Goal: Task Accomplishment & Management: Complete application form

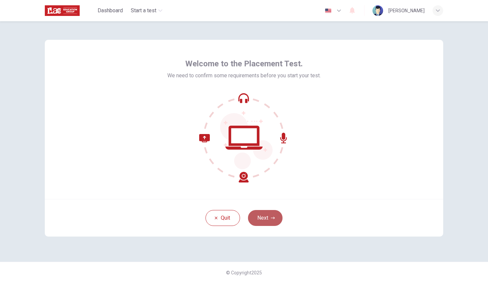
click at [269, 217] on button "Next" at bounding box center [265, 218] width 35 height 16
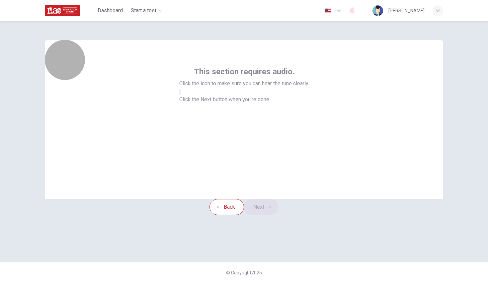
click at [181, 95] on button "button" at bounding box center [179, 92] width 1 height 6
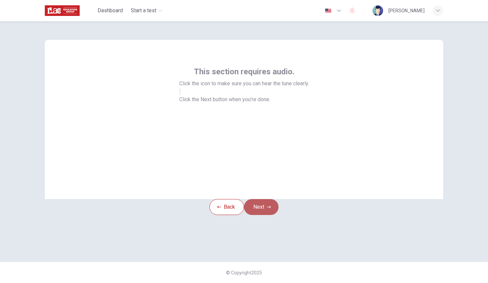
click at [259, 215] on button "Next" at bounding box center [261, 207] width 35 height 16
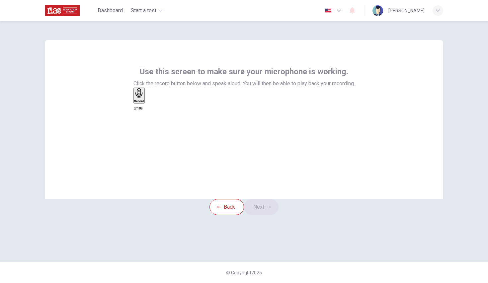
click at [144, 103] on h6 "Record" at bounding box center [139, 101] width 10 height 3
click at [146, 99] on icon "button" at bounding box center [141, 93] width 10 height 10
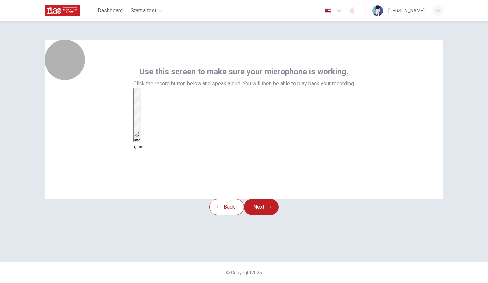
click at [141, 128] on div "Stop" at bounding box center [137, 114] width 7 height 53
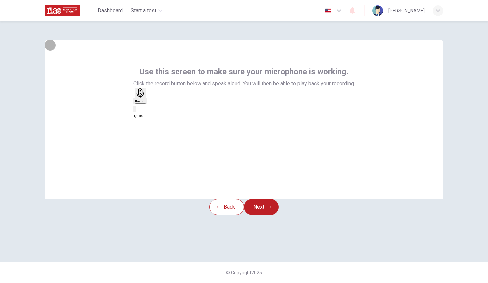
click at [134, 102] on icon "button" at bounding box center [134, 102] width 0 height 0
click at [144, 103] on div "Record" at bounding box center [139, 95] width 10 height 15
click at [147, 102] on icon "button" at bounding box center [147, 102] width 0 height 0
click at [262, 215] on button "Next" at bounding box center [261, 207] width 35 height 16
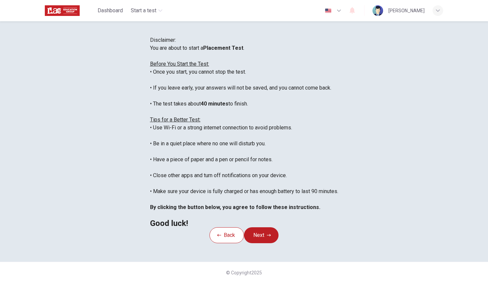
scroll to position [77, 0]
drag, startPoint x: 258, startPoint y: 139, endPoint x: 286, endPoint y: 192, distance: 60.3
click at [286, 192] on div "You are about to start a Placement Test . Before You Start the Test: • Once you…" at bounding box center [244, 135] width 188 height 183
click at [279, 217] on div "Back Next" at bounding box center [244, 236] width 69 height 16
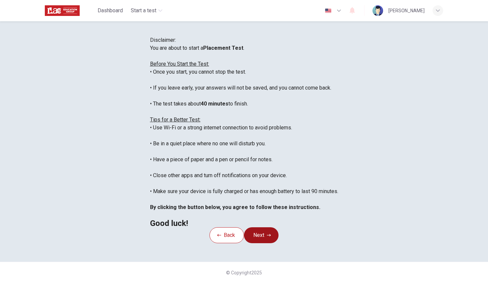
click at [266, 217] on button "Next" at bounding box center [261, 236] width 35 height 16
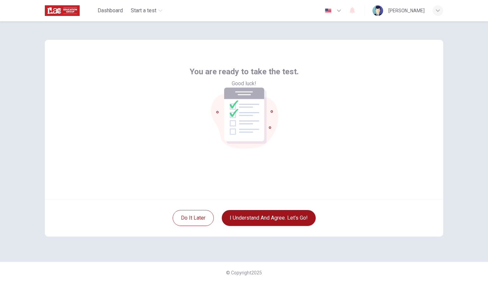
scroll to position [0, 0]
click at [258, 214] on button "I understand and agree. Let’s go!" at bounding box center [269, 218] width 94 height 16
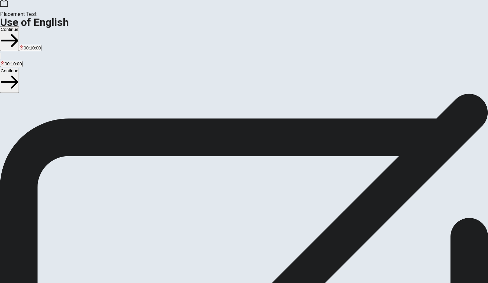
click at [258, 214] on div "Use of English Section Directions You will answer 30 questions in total: • 15 g…" at bounding box center [244, 158] width 488 height 128
click at [19, 26] on button "Continue" at bounding box center [9, 38] width 19 height 25
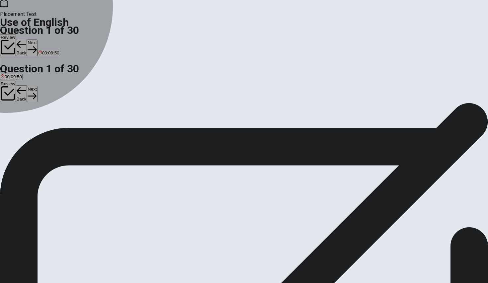
click at [38, 125] on div "C" at bounding box center [33, 122] width 10 height 5
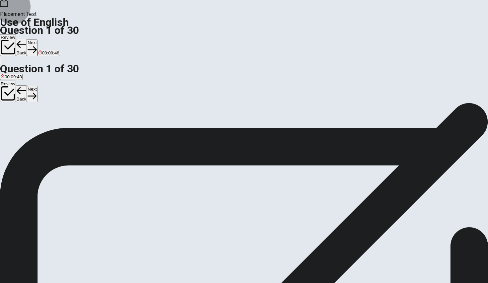
click at [37, 40] on button "Next" at bounding box center [32, 48] width 10 height 16
click at [27, 39] on button "Back" at bounding box center [21, 47] width 11 height 17
click at [37, 40] on button "Next" at bounding box center [32, 48] width 10 height 16
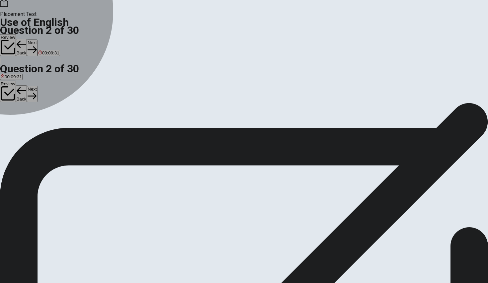
click at [52, 125] on div "C" at bounding box center [42, 122] width 19 height 5
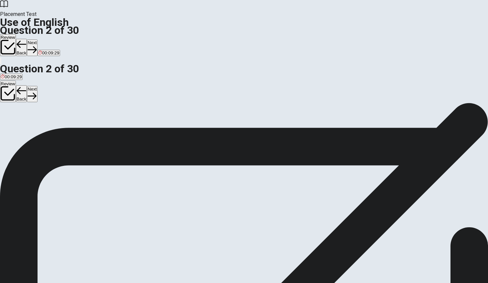
click at [37, 40] on button "Next" at bounding box center [32, 48] width 10 height 16
click at [97, 125] on div "D" at bounding box center [85, 122] width 23 height 5
click at [37, 40] on button "Next" at bounding box center [32, 48] width 10 height 16
click at [29, 125] on div "B" at bounding box center [23, 122] width 12 height 5
click at [37, 40] on button "Next" at bounding box center [32, 48] width 10 height 16
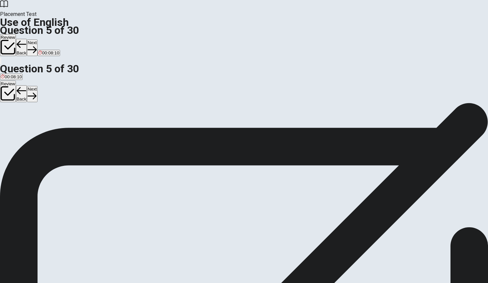
click at [27, 39] on button "Back" at bounding box center [21, 47] width 11 height 17
click at [340, 34] on div "Review Back Next 00:08:09" at bounding box center [244, 45] width 488 height 23
click at [37, 40] on button "Next" at bounding box center [32, 48] width 10 height 16
click at [31, 130] on button "B hiking" at bounding box center [24, 124] width 13 height 11
click at [37, 40] on button "Next" at bounding box center [32, 48] width 10 height 16
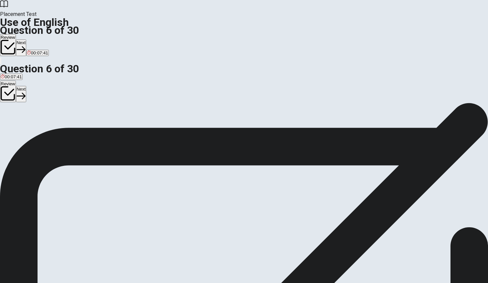
click at [39, 125] on div "D" at bounding box center [34, 122] width 10 height 5
click at [348, 19] on div "Placement Test Use of English Question 6 of 30 Review Next 00:07:38" at bounding box center [244, 32] width 488 height 65
click at [26, 40] on button "Next" at bounding box center [21, 48] width 10 height 16
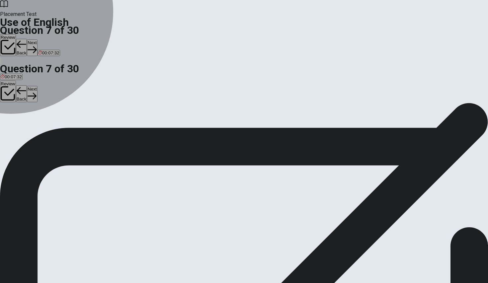
click at [43, 125] on div "C" at bounding box center [35, 122] width 18 height 5
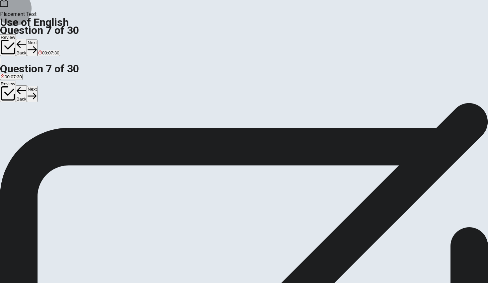
click at [37, 40] on button "Next" at bounding box center [32, 48] width 10 height 16
click at [31, 125] on div "C" at bounding box center [25, 122] width 11 height 5
click at [37, 40] on button "Next" at bounding box center [32, 48] width 10 height 16
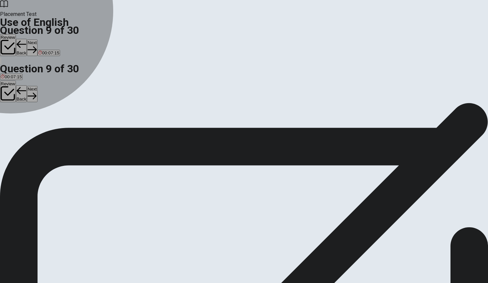
click at [55, 125] on div "D" at bounding box center [51, 122] width 10 height 5
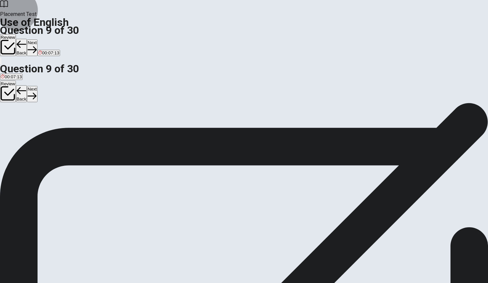
click at [37, 40] on button "Next" at bounding box center [32, 48] width 10 height 16
click at [20, 125] on div "B" at bounding box center [16, 122] width 8 height 5
click at [37, 40] on button "Next" at bounding box center [32, 48] width 10 height 16
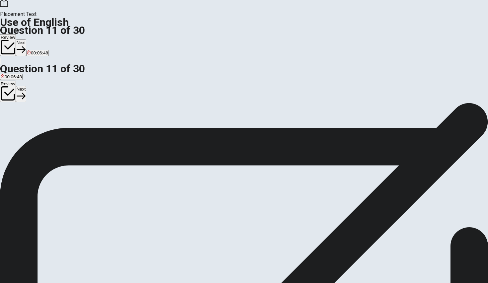
click at [42, 125] on div "D" at bounding box center [38, 122] width 7 height 5
click at [26, 40] on button "Next" at bounding box center [21, 48] width 10 height 16
click at [21, 119] on button "A would buy" at bounding box center [10, 124] width 21 height 11
click at [37, 40] on button "Next" at bounding box center [32, 48] width 10 height 16
click at [25, 125] on div "B" at bounding box center [18, 122] width 13 height 5
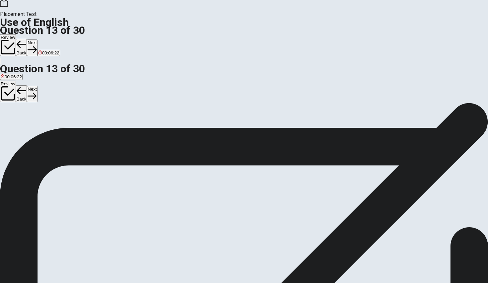
click at [37, 40] on button "Next" at bounding box center [32, 48] width 10 height 16
click at [10, 120] on div "A" at bounding box center [6, 122] width 10 height 5
click at [37, 40] on button "Next" at bounding box center [32, 48] width 10 height 16
click at [27, 39] on button "Back" at bounding box center [21, 47] width 11 height 17
click at [37, 40] on button "Next" at bounding box center [32, 48] width 10 height 16
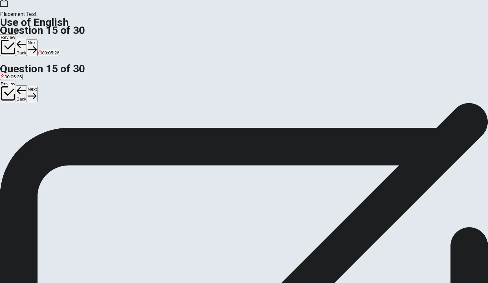
click at [8, 125] on span "buy" at bounding box center [4, 127] width 7 height 5
click at [37, 40] on button "Next" at bounding box center [32, 48] width 10 height 16
click at [10, 119] on button "A park" at bounding box center [5, 124] width 10 height 11
click at [26, 40] on button "Next" at bounding box center [21, 48] width 10 height 16
click at [15, 125] on span "friendly" at bounding box center [8, 127] width 14 height 5
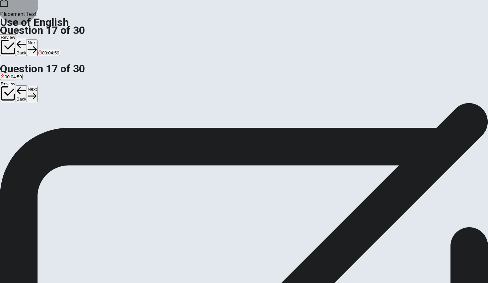
click at [37, 40] on button "Next" at bounding box center [32, 48] width 10 height 16
click at [18, 125] on span "achieves" at bounding box center [10, 127] width 18 height 5
click at [37, 40] on button "Next" at bounding box center [32, 48] width 10 height 16
click at [76, 130] on span "rural" at bounding box center [71, 127] width 9 height 5
click at [37, 40] on button "Next" at bounding box center [32, 48] width 10 height 16
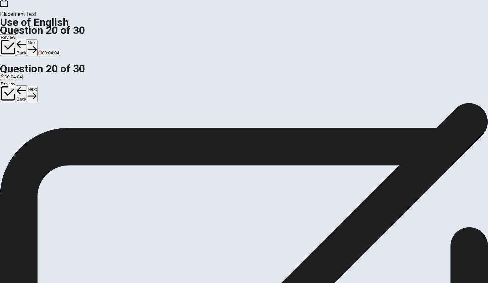
click at [30, 125] on div "B" at bounding box center [20, 122] width 19 height 5
click at [37, 40] on button "Next" at bounding box center [32, 48] width 10 height 16
click at [15, 125] on div "B" at bounding box center [11, 122] width 8 height 5
click at [26, 45] on icon "button" at bounding box center [21, 49] width 9 height 9
click at [109, 130] on button "C where she lives" at bounding box center [93, 124] width 32 height 11
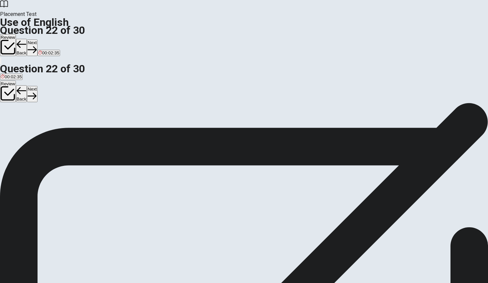
click at [37, 40] on button "Next" at bounding box center [32, 48] width 10 height 16
click at [32, 123] on button "B how much" at bounding box center [22, 124] width 22 height 11
click at [37, 40] on button "Next" at bounding box center [32, 48] width 10 height 16
click at [17, 119] on button "A will take" at bounding box center [8, 124] width 17 height 11
click at [37, 40] on button "Next" at bounding box center [32, 48] width 10 height 16
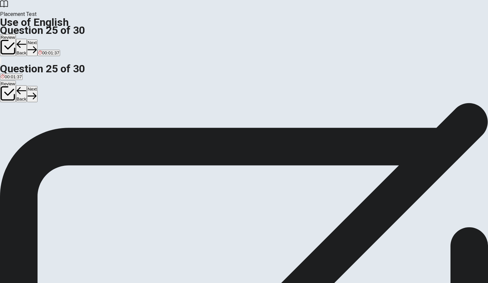
click at [142, 130] on span "lower in quality" at bounding box center [127, 127] width 29 height 5
click at [37, 40] on button "Next" at bounding box center [32, 48] width 10 height 16
click at [15, 125] on span "worsen" at bounding box center [8, 127] width 14 height 5
click at [26, 40] on button "Next" at bounding box center [21, 48] width 10 height 16
click at [25, 120] on div "A" at bounding box center [13, 122] width 24 height 5
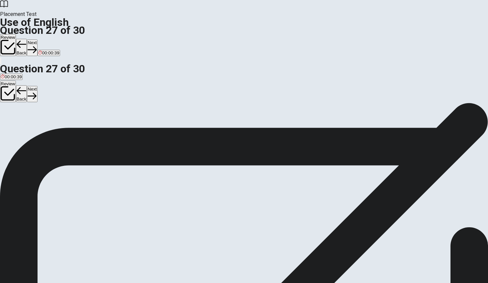
click at [350, 20] on div "Placement Test Use of English Question 27 of 30 Review Back Next 00:00:39" at bounding box center [244, 32] width 488 height 65
click at [37, 40] on button "Next" at bounding box center [32, 48] width 10 height 16
click at [43, 125] on div "C" at bounding box center [37, 122] width 13 height 5
click at [37, 40] on button "Next" at bounding box center [32, 48] width 10 height 16
click at [42, 125] on div "B" at bounding box center [31, 122] width 21 height 5
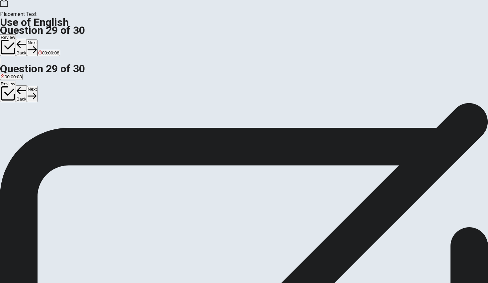
click at [37, 40] on button "Next" at bounding box center [32, 48] width 10 height 16
click at [53, 125] on div "C" at bounding box center [45, 122] width 16 height 5
click at [37, 40] on button "Next" at bounding box center [32, 48] width 10 height 16
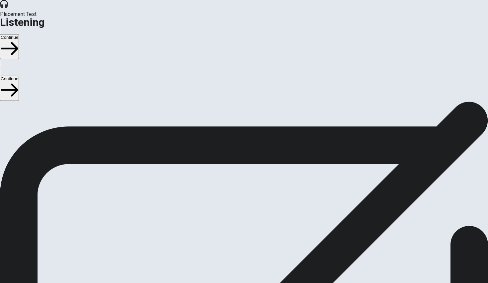
click at [19, 34] on button "Continue" at bounding box center [9, 46] width 19 height 25
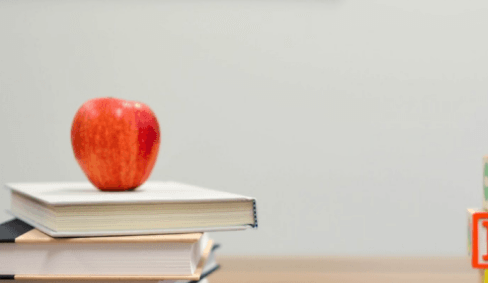
scroll to position [25, 0]
click at [122, 115] on span "It has excellent food" at bounding box center [102, 117] width 40 height 5
click at [62, 143] on span "The Parthenon" at bounding box center [47, 145] width 29 height 5
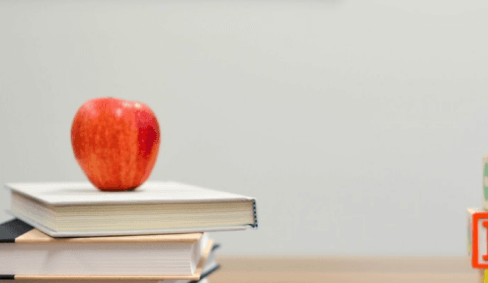
click at [77, 170] on span "It uses fresh ingredients" at bounding box center [53, 172] width 47 height 5
click at [114, 193] on button "B He will visit [GEOGRAPHIC_DATA]" at bounding box center [79, 198] width 70 height 11
click at [206, 217] on span "[GEOGRAPHIC_DATA] and [GEOGRAPHIC_DATA]" at bounding box center [155, 228] width 102 height 5
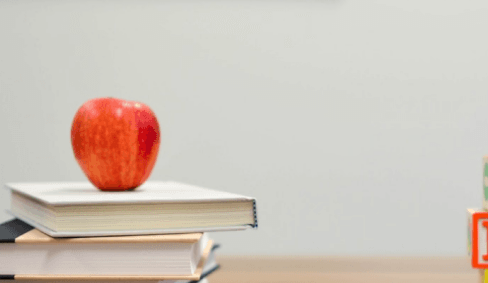
scroll to position [541, 0]
click at [19, 34] on button "Continue" at bounding box center [9, 46] width 19 height 25
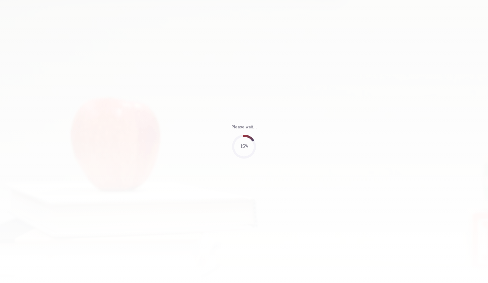
type input "91"
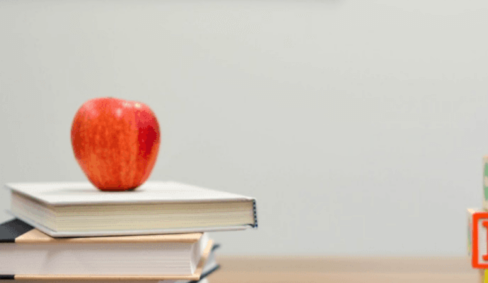
scroll to position [0, 0]
click at [42, 110] on button "B Two hours" at bounding box center [31, 114] width 22 height 11
click at [88, 120] on span "Three hours" at bounding box center [76, 117] width 24 height 5
click at [169, 170] on span "Make a list of pros and cons" at bounding box center [141, 172] width 55 height 5
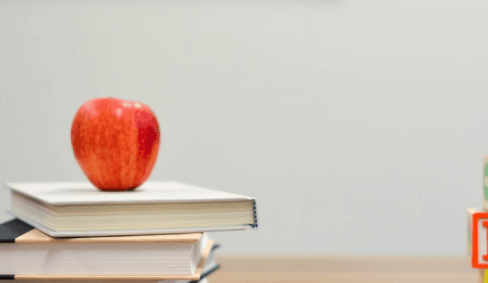
scroll to position [620, 0]
click at [34, 217] on span "A new apartment" at bounding box center [17, 228] width 33 height 5
click at [26, 198] on span "She enjoys it" at bounding box center [13, 200] width 25 height 5
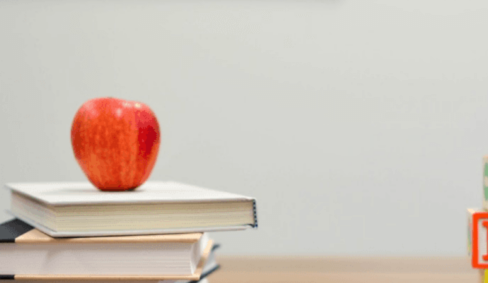
click at [132, 143] on span "It would mean moving to a new city" at bounding box center [97, 145] width 69 height 5
click at [19, 34] on button "Continue" at bounding box center [9, 46] width 19 height 25
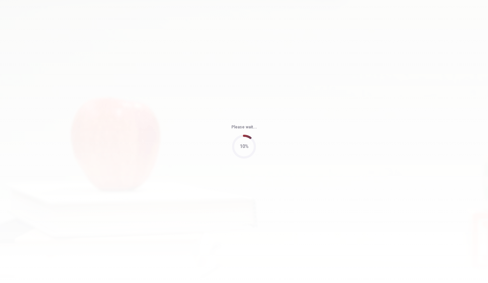
type input "91"
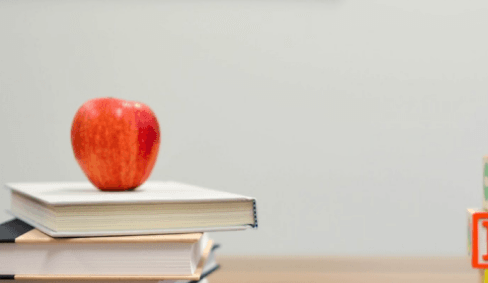
scroll to position [536, 0]
click at [45, 215] on span "[DATE]" at bounding box center [38, 217] width 14 height 5
click at [123, 159] on span "Creating the visuals for the slides" at bounding box center [89, 161] width 65 height 5
click at [158, 159] on span "Writing the report" at bounding box center [141, 161] width 34 height 5
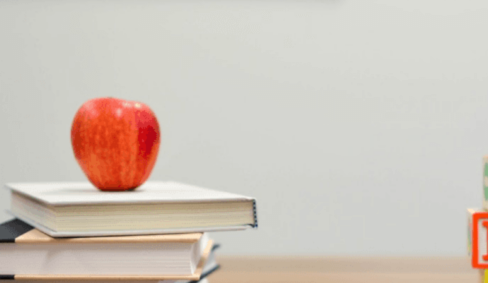
scroll to position [0, 0]
click at [224, 136] on span "He hasn’t started his section" at bounding box center [195, 133] width 55 height 5
click at [56, 159] on span "Rehearsing the presentation" at bounding box center [28, 161] width 55 height 5
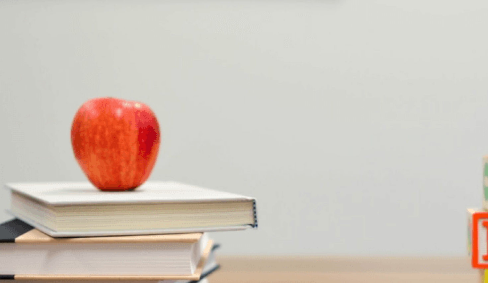
click at [123, 153] on button "B Creating the visuals for the slides" at bounding box center [90, 158] width 66 height 11
click at [158, 159] on span "Writing the report" at bounding box center [141, 161] width 34 height 5
click at [122, 187] on span "Combine drafts and rehearse the presentation" at bounding box center [77, 189] width 90 height 5
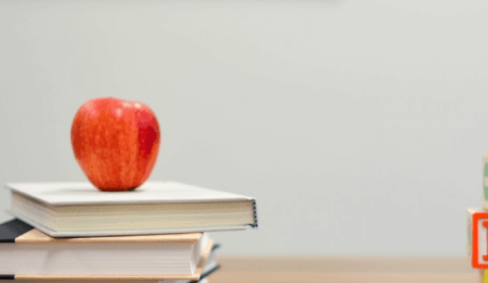
click at [146, 217] on span "The report" at bounding box center [135, 245] width 21 height 5
type input "0"
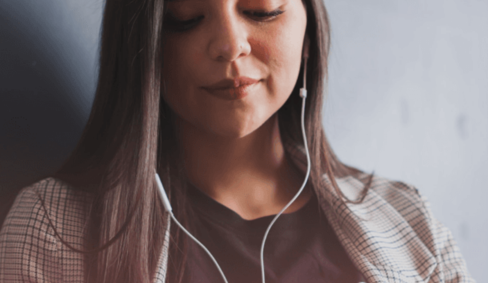
scroll to position [66, 0]
click at [19, 34] on button "Continue" at bounding box center [9, 46] width 19 height 25
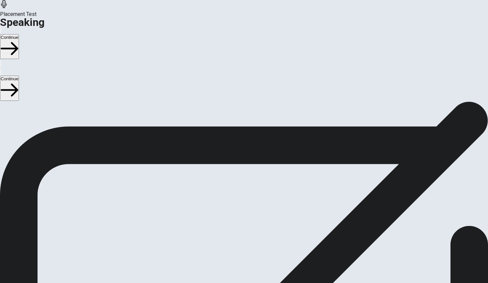
click at [254, 146] on div at bounding box center [244, 157] width 20 height 22
click at [243, 174] on icon "Record Again" at bounding box center [239, 178] width 8 height 8
click at [243, 174] on icon "Play Audio" at bounding box center [240, 178] width 6 height 8
click at [235, 174] on icon "Record Again" at bounding box center [235, 174] width 0 height 0
click at [237, 169] on button "Play Audio" at bounding box center [236, 172] width 1 height 6
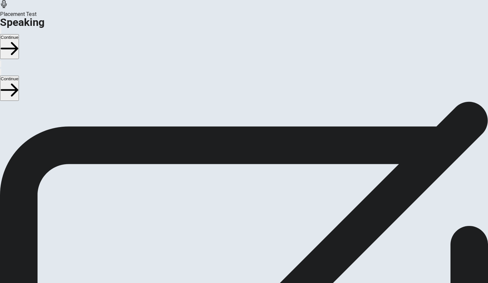
click at [254, 141] on div "00:00:15" at bounding box center [244, 146] width 20 height 60
click at [235, 174] on icon "Record Again" at bounding box center [235, 174] width 0 height 0
click at [243, 174] on icon "Play Audio" at bounding box center [240, 178] width 6 height 8
click at [19, 34] on button "Continue" at bounding box center [9, 46] width 19 height 25
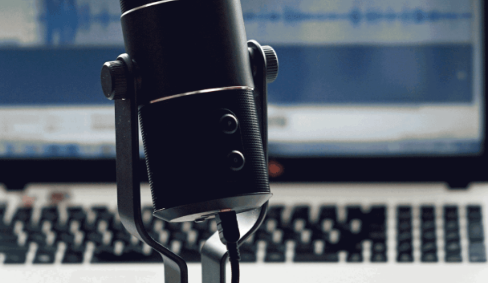
click at [19, 34] on button "Continue" at bounding box center [9, 46] width 19 height 25
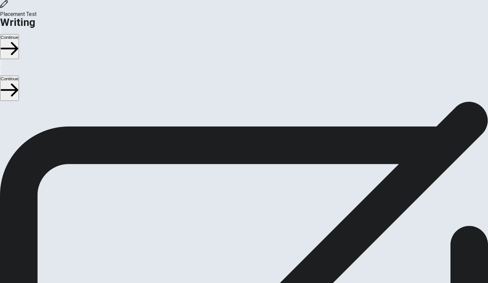
scroll to position [0, 0]
click at [19, 34] on button "Continue" at bounding box center [9, 46] width 19 height 25
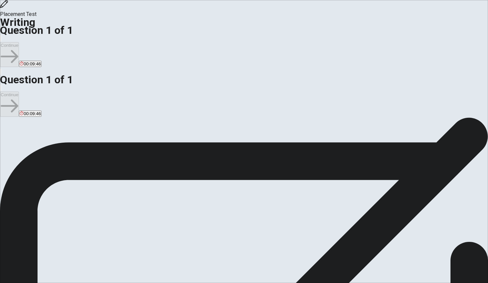
scroll to position [20, 0]
click at [232, 144] on div "Directions Write about your opinion on a topic. Important things to remember: T…" at bounding box center [244, 180] width 488 height 151
type textarea "O"
type textarea "One of my favorite ways to relax is singing karaoke with my friends. Singing is…"
